Goal: Task Accomplishment & Management: Use online tool/utility

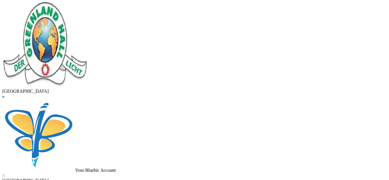
drag, startPoint x: 107, startPoint y: 44, endPoint x: 21, endPoint y: 40, distance: 86.3
type input "gold"
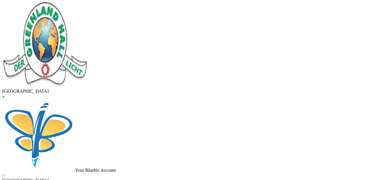
type input "o"
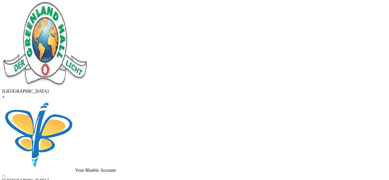
type input "il"
checkbox input "false"
type input "ilsanmi"
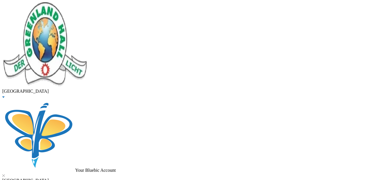
drag, startPoint x: 108, startPoint y: 50, endPoint x: 45, endPoint y: 52, distance: 62.9
type input "rhema"
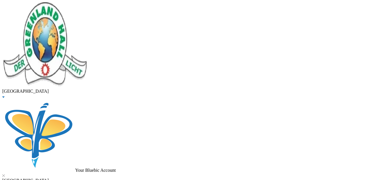
checkbox input "true"
drag, startPoint x: 67, startPoint y: 176, endPoint x: 86, endPoint y: 185, distance: 20.5
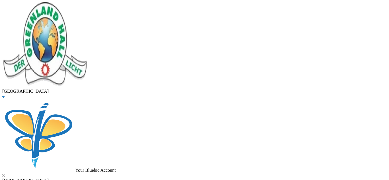
scroll to position [31, 0]
click at [67, 6] on button "Assign to ( 1 ) selected students" at bounding box center [39, 3] width 56 height 6
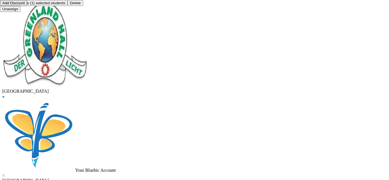
click at [27, 6] on button "Add Discount" at bounding box center [13, 3] width 27 height 6
type textarea "half"
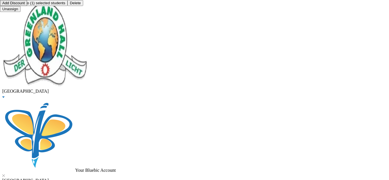
type input "25000"
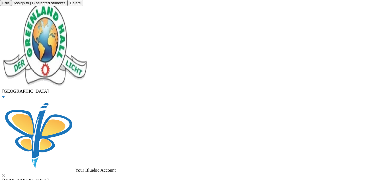
click at [67, 6] on button "Assign to ( 1 ) selected students" at bounding box center [39, 3] width 56 height 6
